Goal: Information Seeking & Learning: Learn about a topic

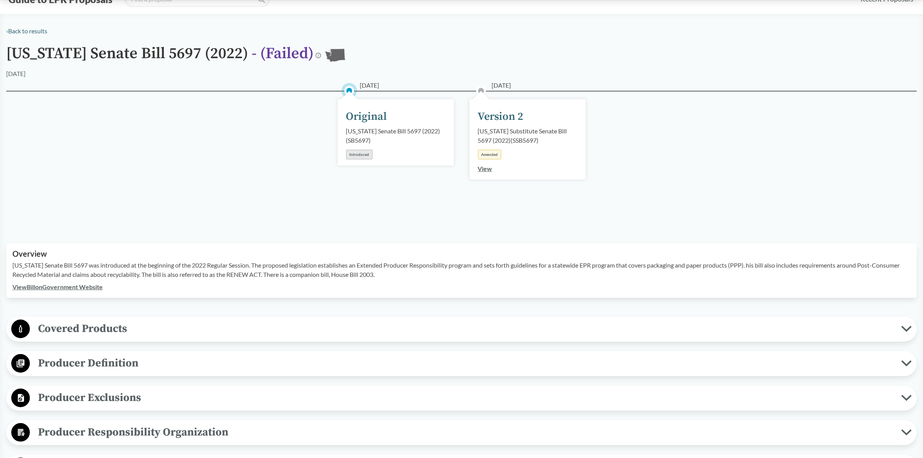
scroll to position [48, 0]
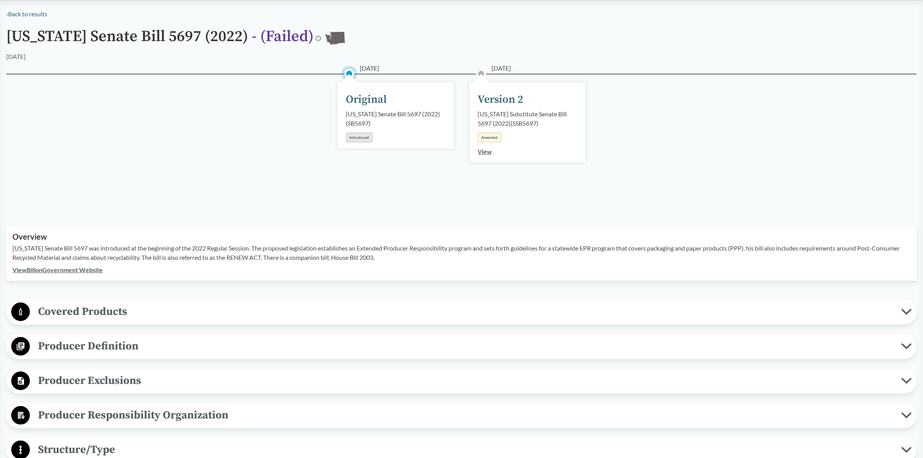
click at [307, 204] on div "[DATE] Original [US_STATE] Senate Bill 5697 (2022) ( SB5697 ) Introduced [DATE]…" at bounding box center [461, 141] width 911 height 134
click at [299, 164] on div "[DATE] Original [US_STATE] Senate Bill 5697 (2022) ( SB5697 ) Introduced [DATE]…" at bounding box center [461, 141] width 911 height 134
click at [72, 268] on link "View Bill on Government Website" at bounding box center [57, 269] width 90 height 7
click at [645, 153] on div "[DATE] Original [US_STATE] Senate Bill 5697 (2022) ( SB5697 ) Introduced [DATE]…" at bounding box center [461, 141] width 911 height 134
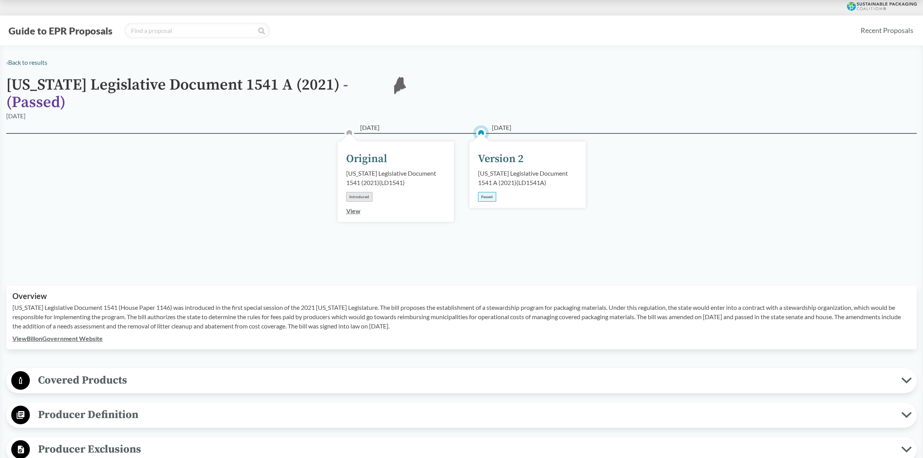
scroll to position [51, 0]
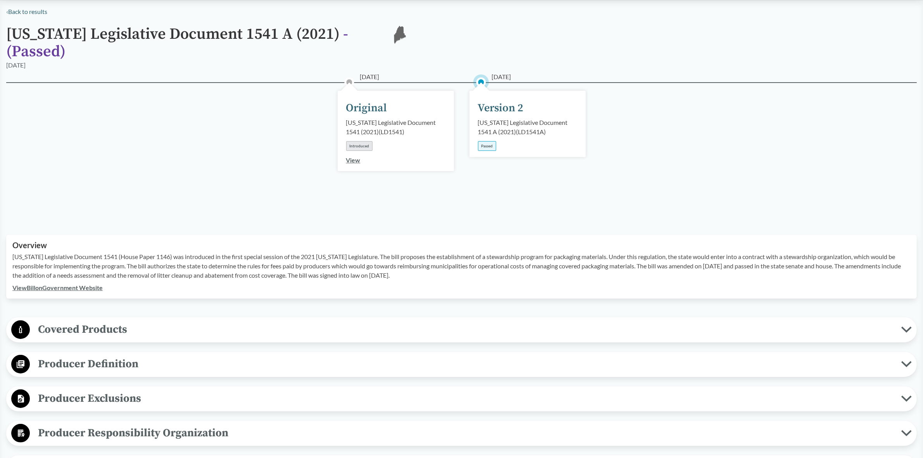
click at [400, 205] on div "‹ Back to results [US_STATE] Legislative Document 1541 A (2021) - ( Passed ) ME…" at bounding box center [461, 450] width 923 height 887
